Goal: Task Accomplishment & Management: Use online tool/utility

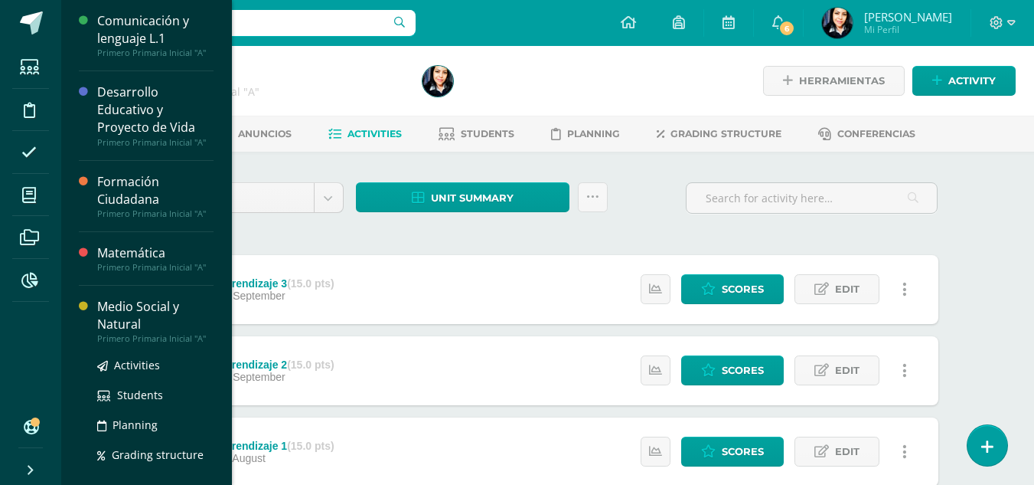
click at [142, 311] on div "Medio Social y Natural" at bounding box center [155, 315] width 116 height 35
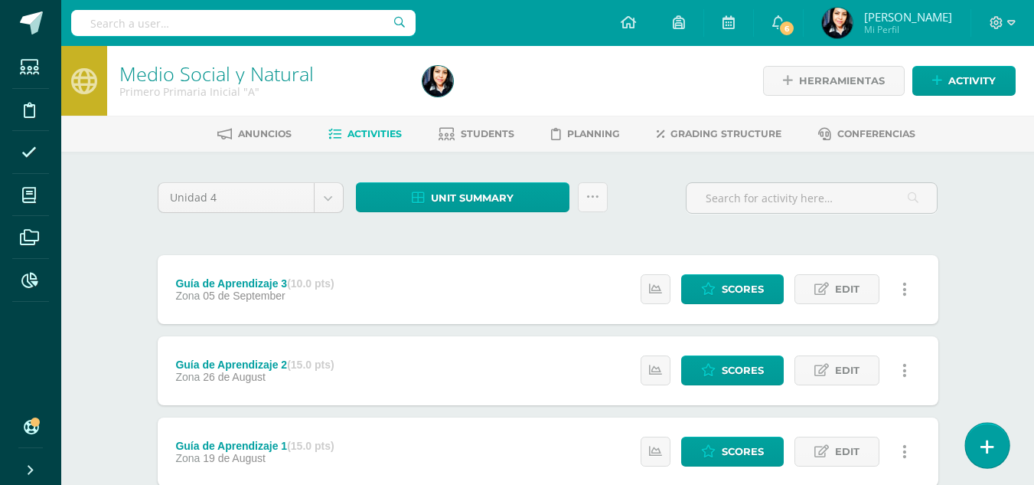
click at [989, 447] on icon at bounding box center [988, 447] width 14 height 18
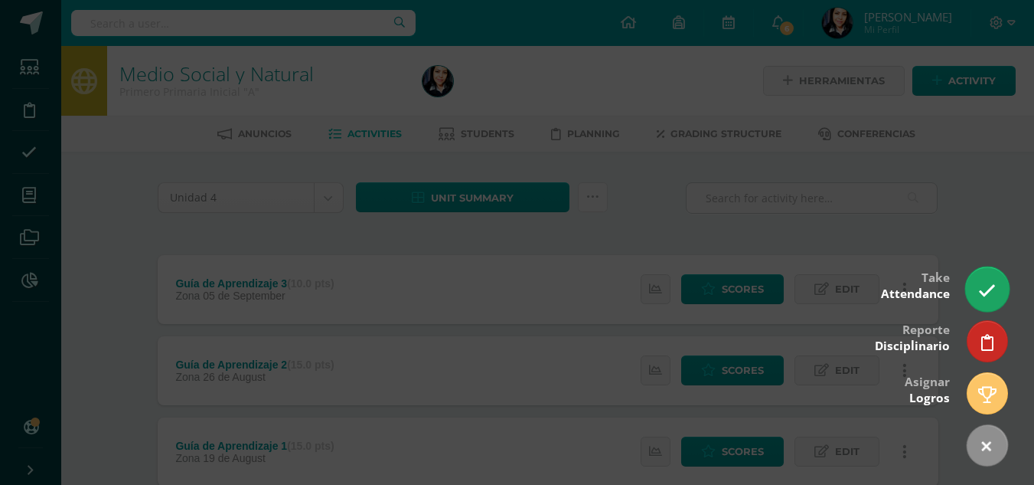
click at [986, 279] on link at bounding box center [988, 288] width 44 height 44
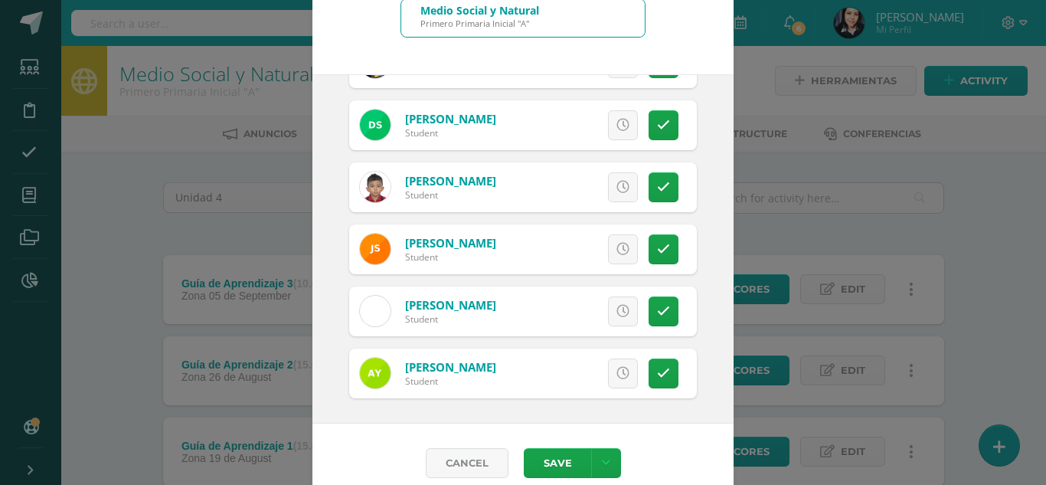
scroll to position [94, 0]
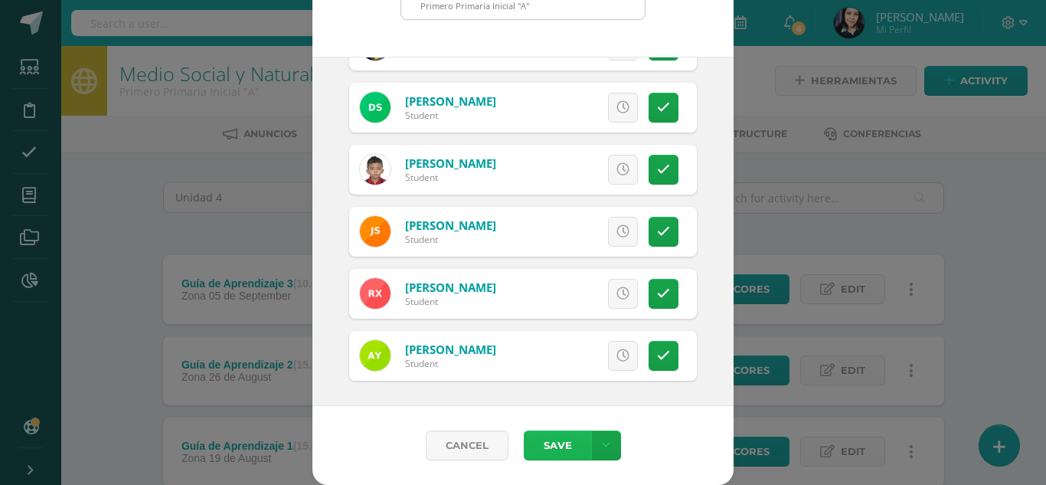
click at [554, 442] on button "Save" at bounding box center [557, 445] width 67 height 30
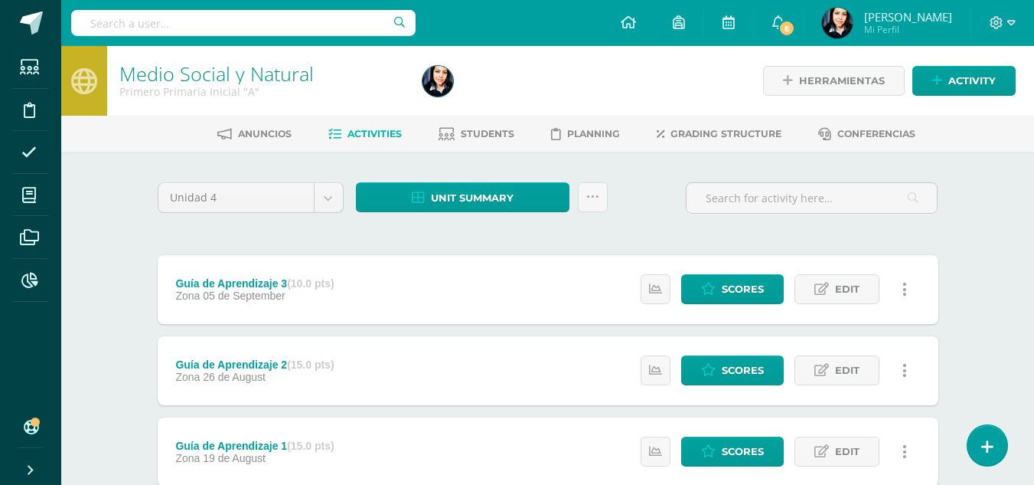
scroll to position [103, 0]
